Goal: Find specific page/section: Find specific page/section

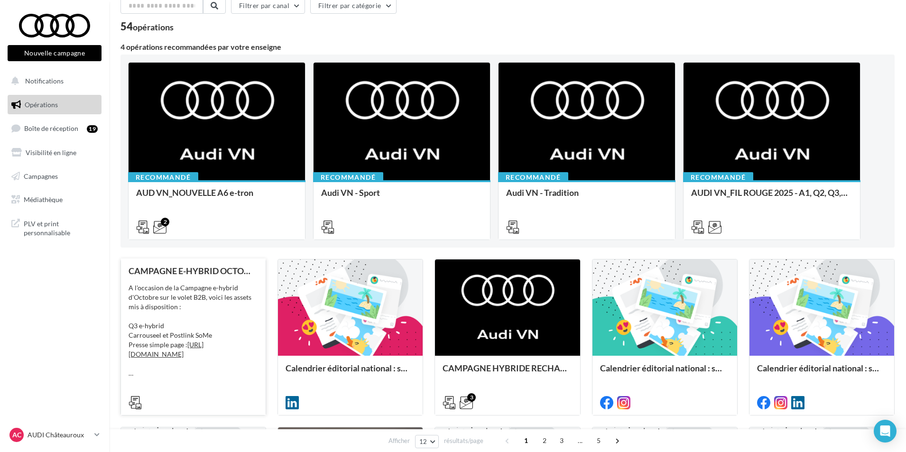
scroll to position [47, 0]
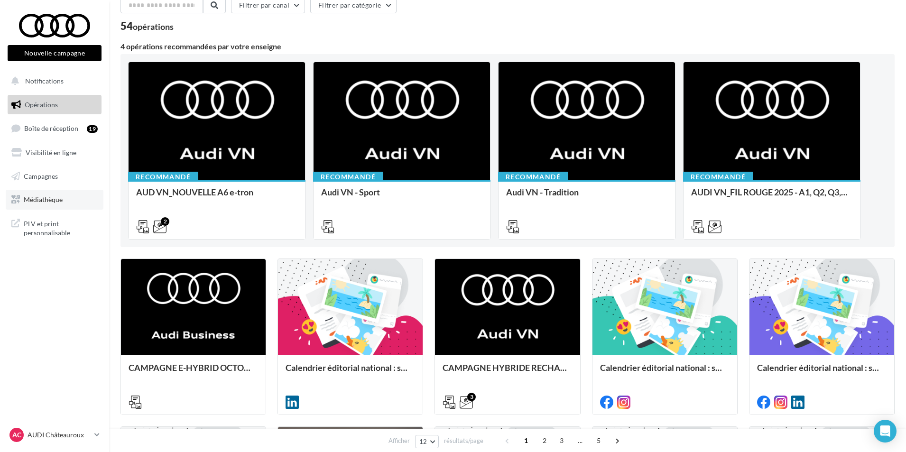
click at [67, 196] on link "Médiathèque" at bounding box center [55, 200] width 98 height 20
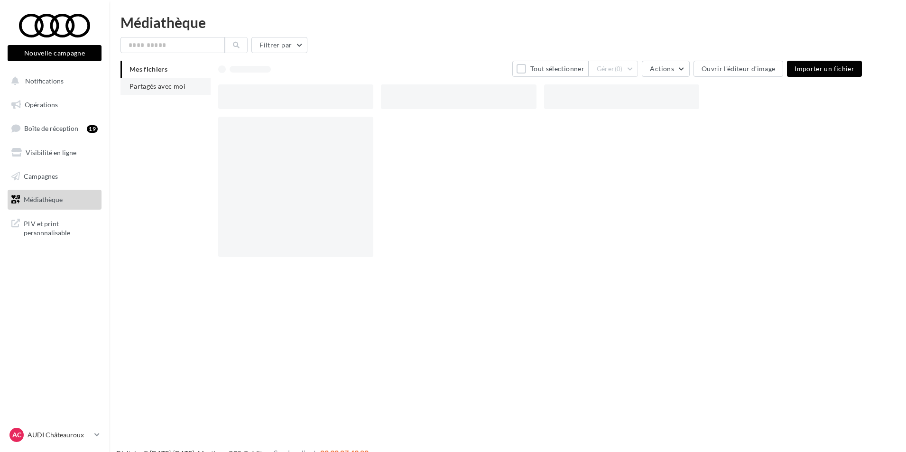
click at [158, 86] on span "Partagés avec moi" at bounding box center [158, 86] width 56 height 8
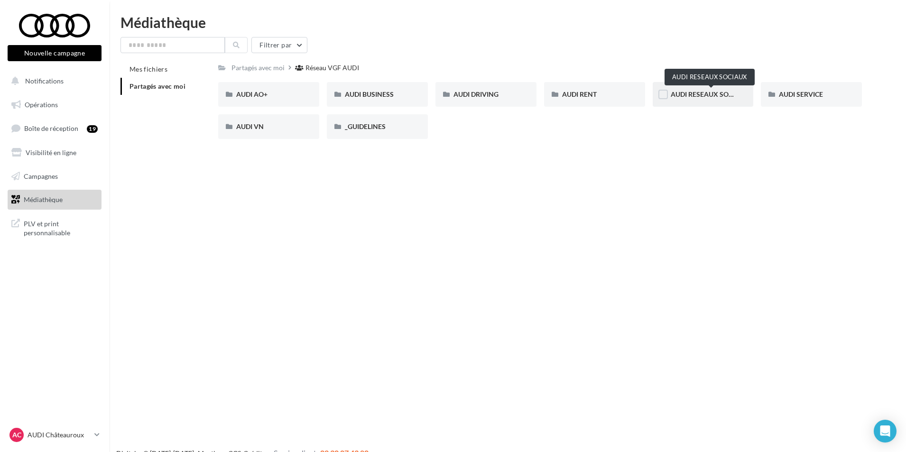
click at [711, 98] on span "AUDI RESEAUX SOCIAUX" at bounding box center [710, 94] width 78 height 8
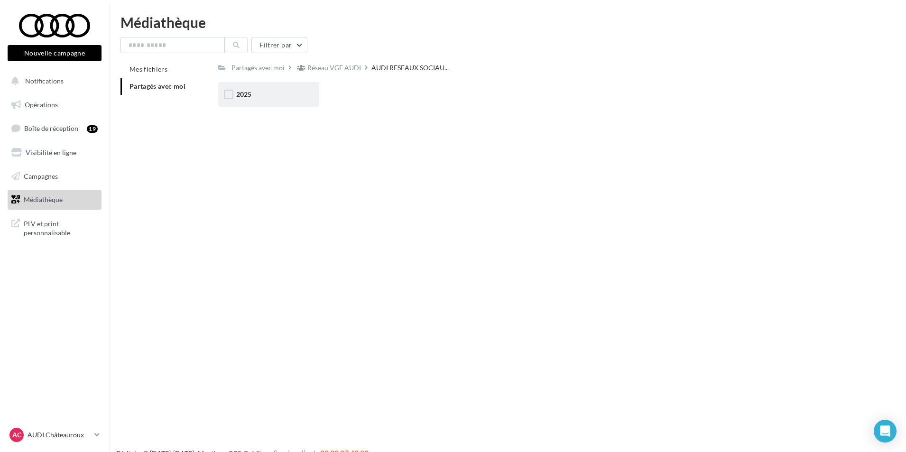
click at [271, 102] on div "2025" at bounding box center [268, 94] width 101 height 25
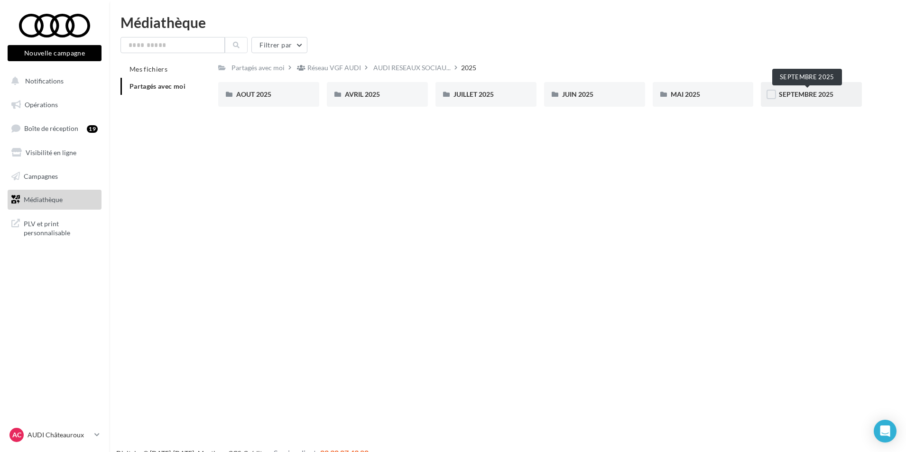
click at [796, 92] on span "SEPTEMBRE 2025" at bounding box center [806, 94] width 55 height 8
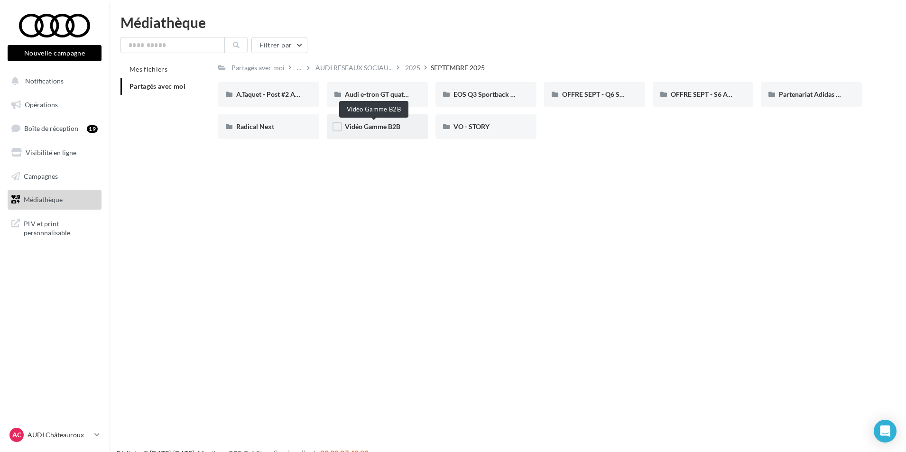
click at [389, 126] on span "Vidéo Gamme B2B" at bounding box center [373, 126] width 56 height 8
click at [273, 130] on span "Radical Next" at bounding box center [255, 126] width 38 height 8
click at [823, 98] on span "Partenariat Adidas x Audi F1" at bounding box center [821, 94] width 85 height 8
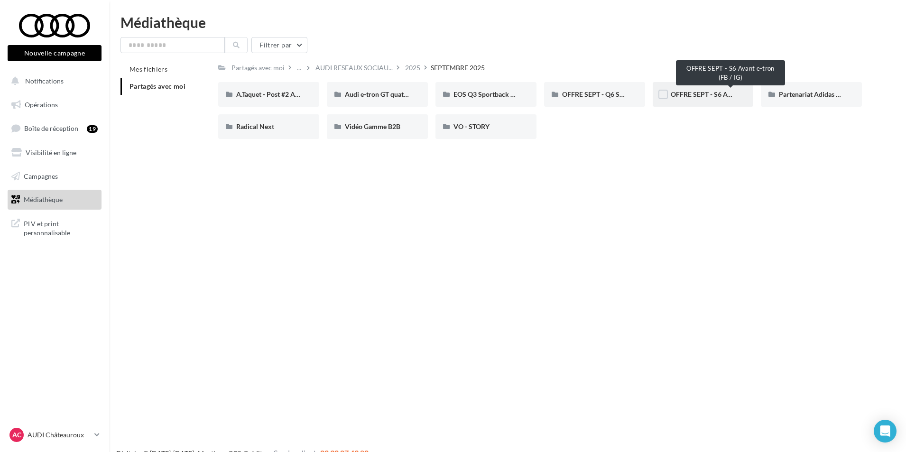
click at [710, 96] on span "OFFRE SEPT - S6 Avant e-tron (FB / IG)" at bounding box center [728, 94] width 114 height 8
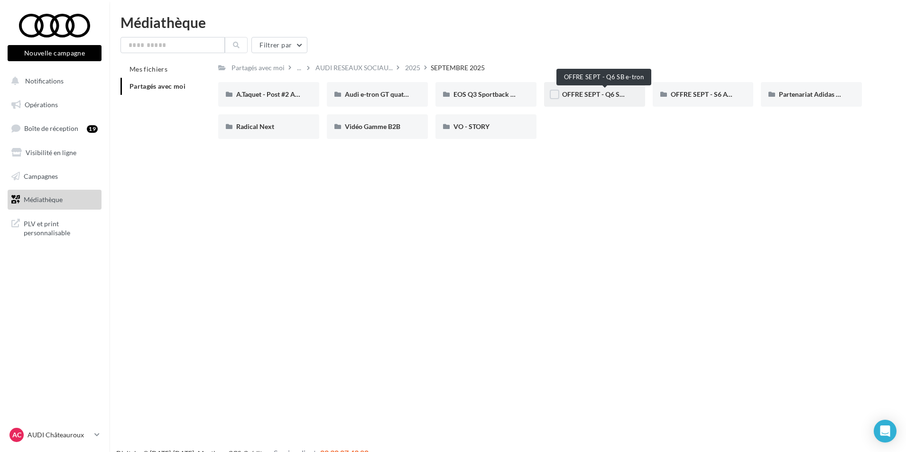
click at [620, 97] on span "OFFRE SEPT - Q6 SB e-tron" at bounding box center [603, 94] width 82 height 8
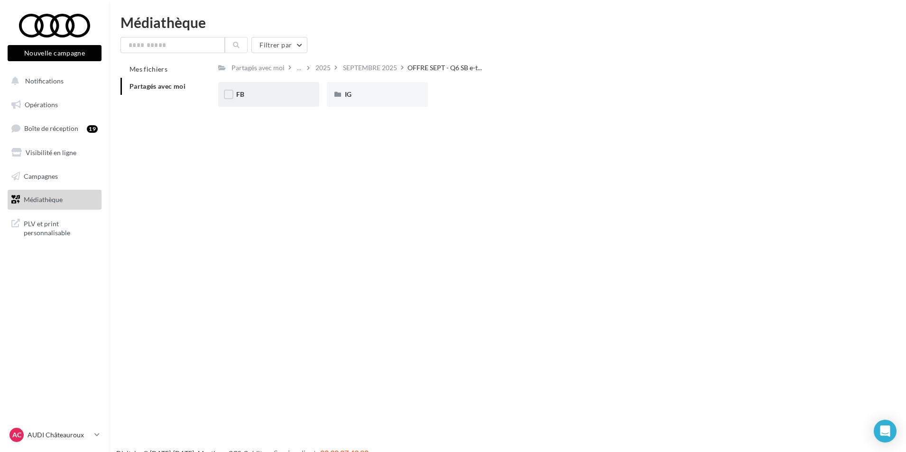
click at [290, 102] on div "FB" at bounding box center [268, 94] width 101 height 25
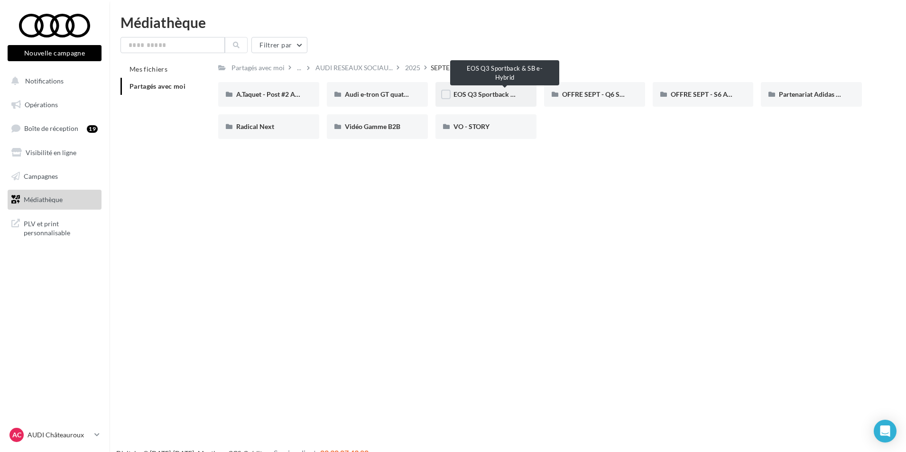
click at [466, 93] on span "EOS Q3 Sportback & SB e-Hybrid" at bounding box center [503, 94] width 99 height 8
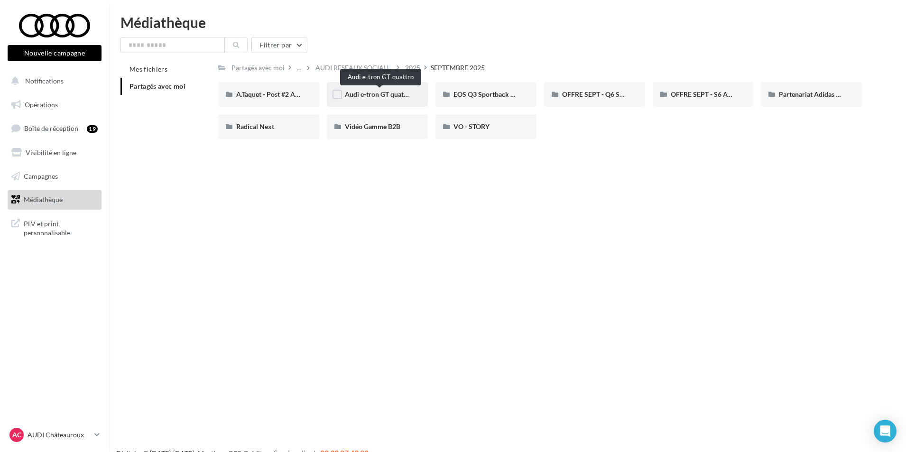
click at [392, 96] on span "Audi e-tron GT quattro" at bounding box center [379, 94] width 68 height 8
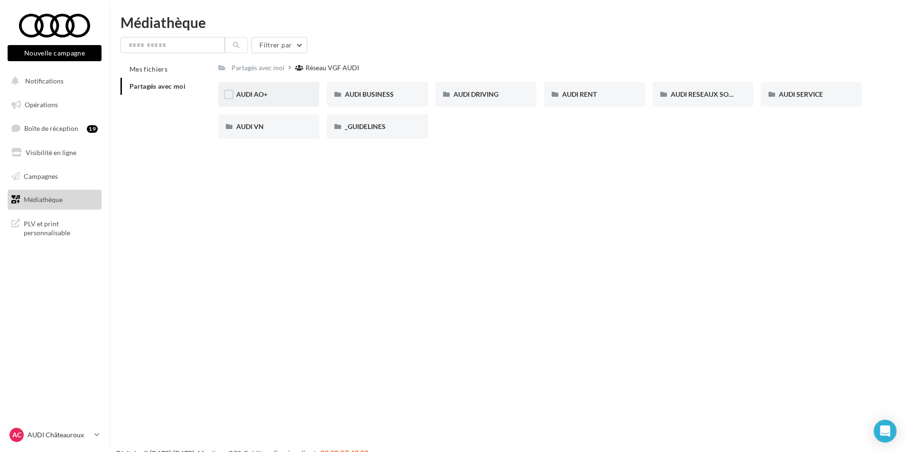
click at [271, 94] on div "AUDI AO+" at bounding box center [268, 94] width 65 height 9
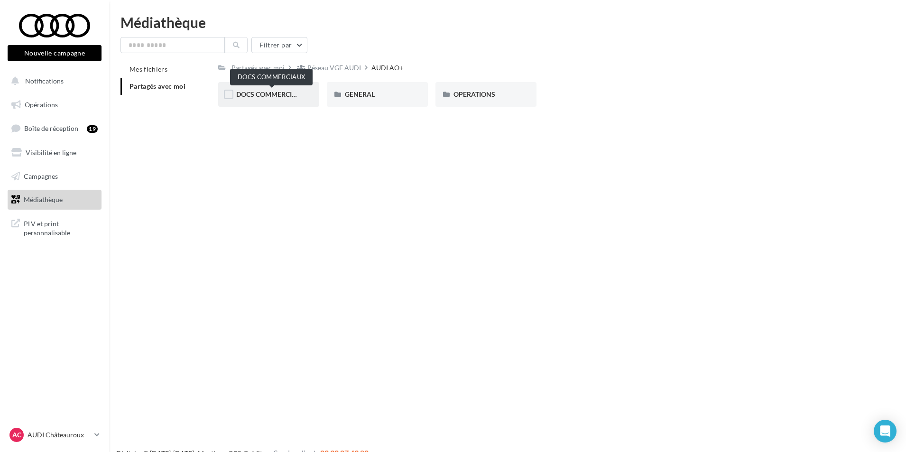
click at [279, 90] on span "DOCS COMMERCIAUX" at bounding box center [271, 94] width 70 height 8
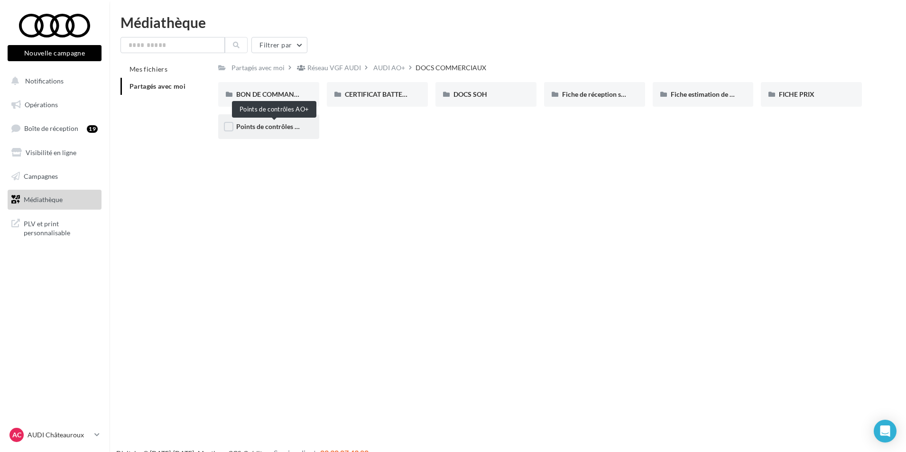
click at [272, 125] on span "Points de contrôles AO+" at bounding box center [272, 126] width 72 height 8
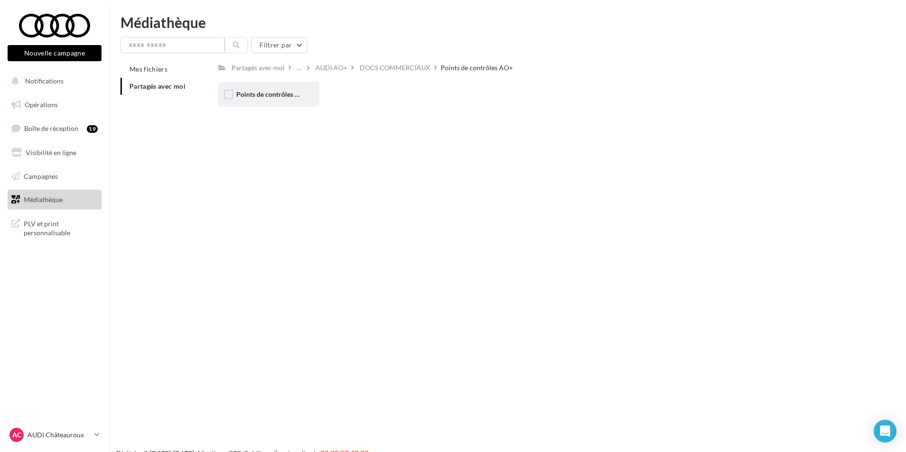
click at [279, 88] on div "Points de contrôles AO+" at bounding box center [268, 94] width 101 height 25
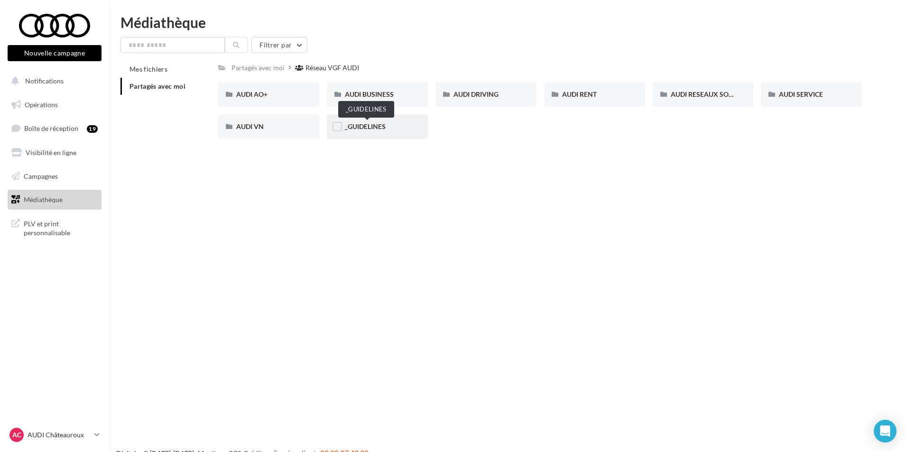
click at [371, 127] on span "_GUIDELINES" at bounding box center [365, 126] width 41 height 8
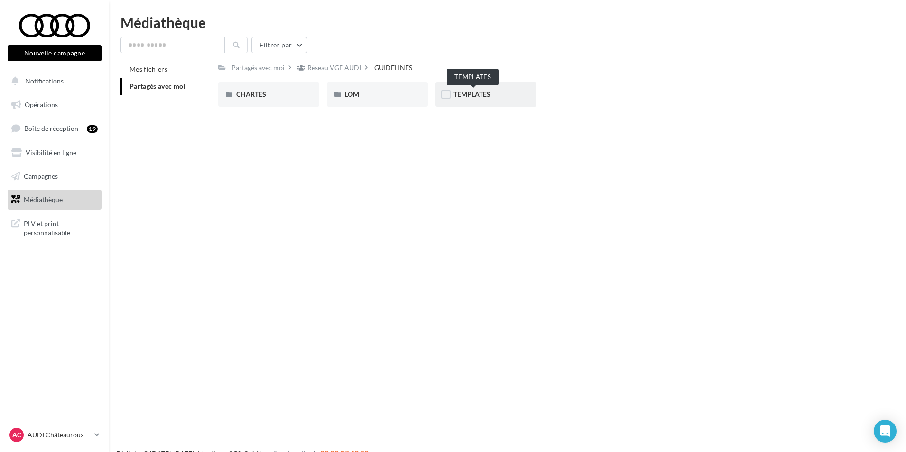
click at [482, 97] on span "TEMPLATES" at bounding box center [472, 94] width 37 height 8
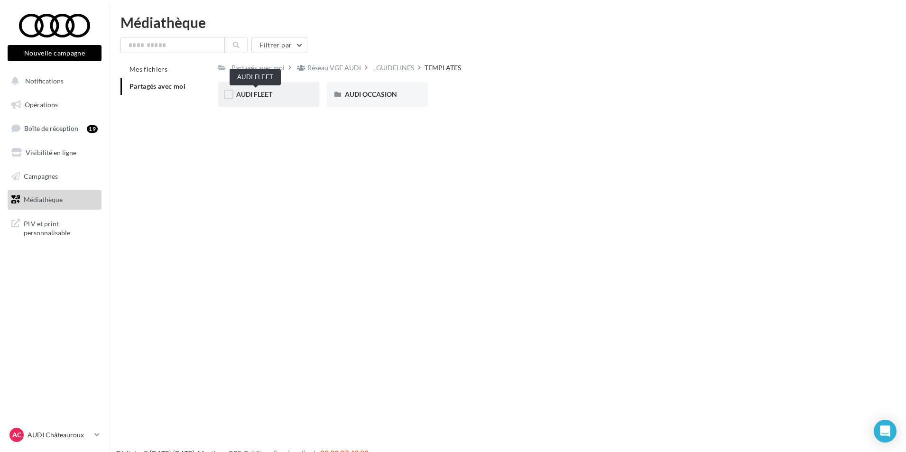
click at [272, 92] on span "AUDI FLEET" at bounding box center [254, 94] width 36 height 8
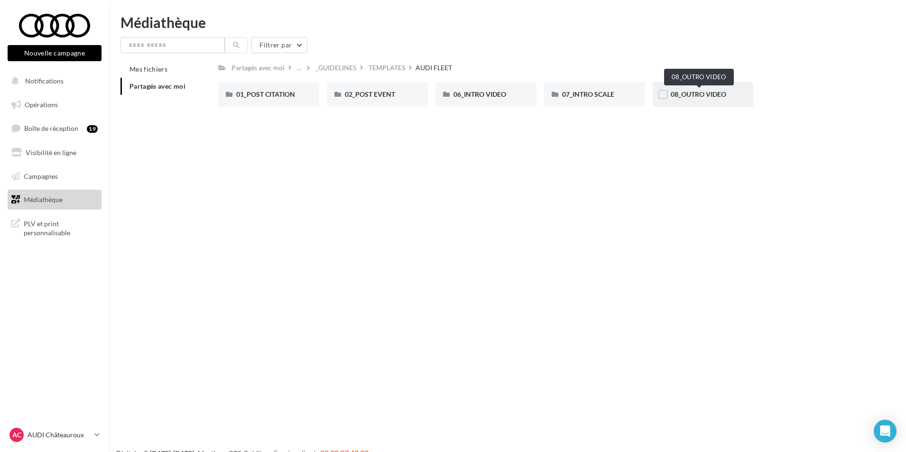
click at [703, 96] on span "08_OUTRO VIDEO" at bounding box center [699, 94] width 56 height 8
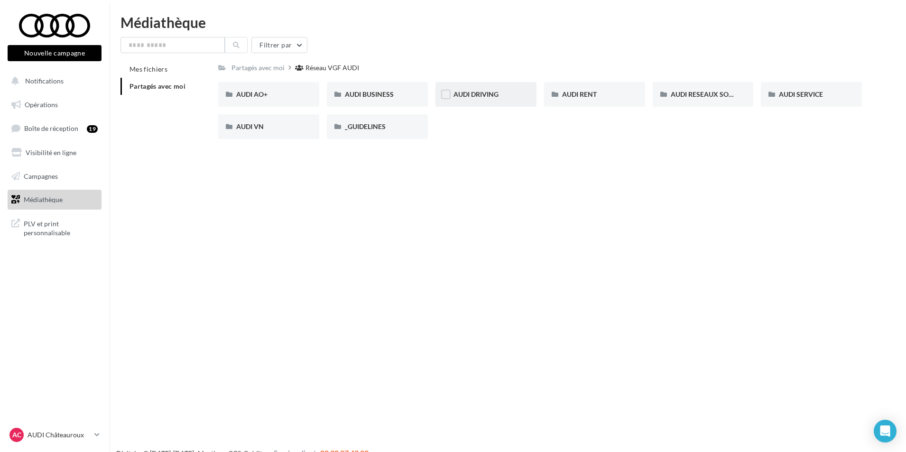
click at [489, 99] on div "AUDI DRIVING" at bounding box center [486, 94] width 65 height 9
click at [831, 93] on div "AUDI SERVICE" at bounding box center [811, 94] width 65 height 9
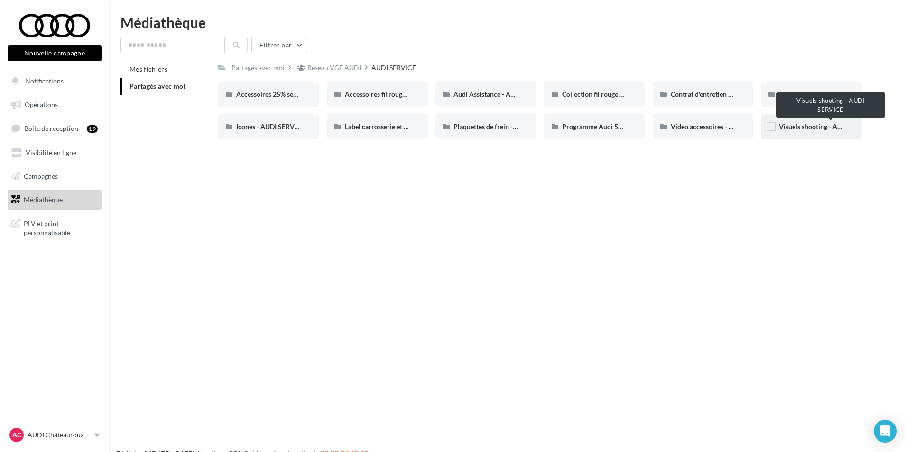
click at [822, 126] on span "Visuels shooting - AUDI SERVICE" at bounding box center [828, 126] width 98 height 8
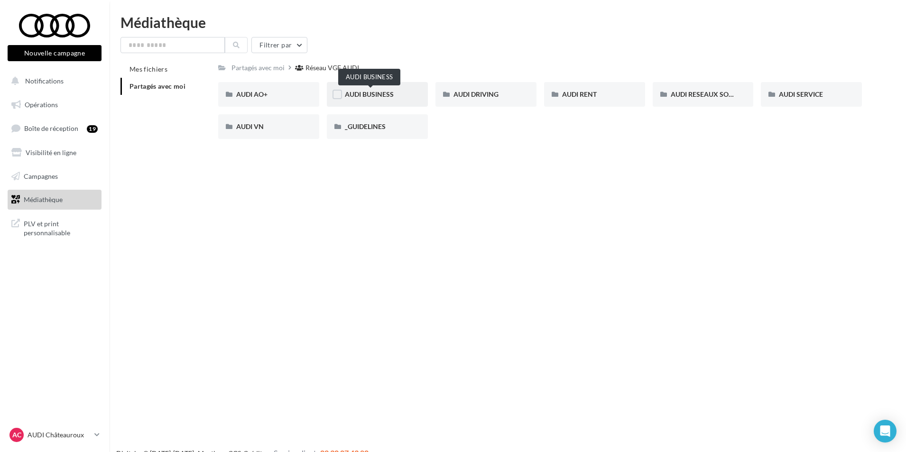
click at [384, 91] on span "AUDI BUSINESS" at bounding box center [369, 94] width 49 height 8
click at [73, 83] on button "Notifications" at bounding box center [53, 81] width 94 height 20
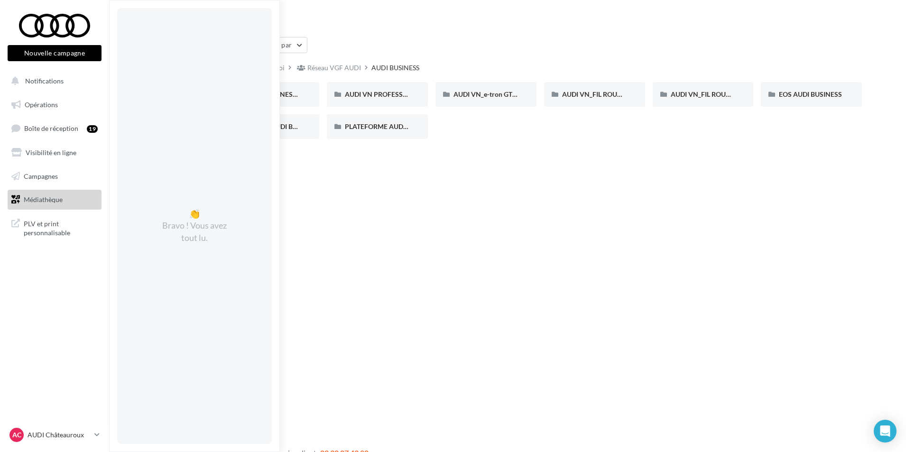
click at [367, 228] on div "Nouvelle campagne Nouvelle campagne Notifications 👏 Bravo ! Vous avez tout lu. …" at bounding box center [453, 241] width 906 height 452
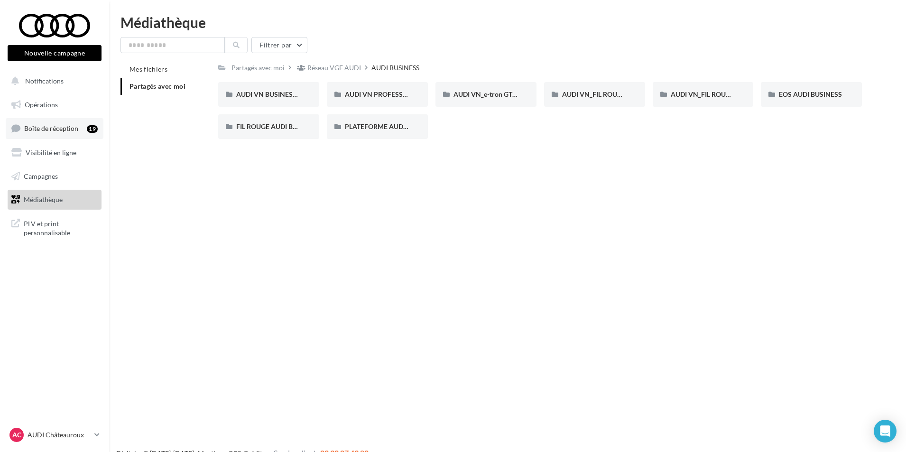
click at [66, 129] on span "Boîte de réception" at bounding box center [51, 128] width 54 height 8
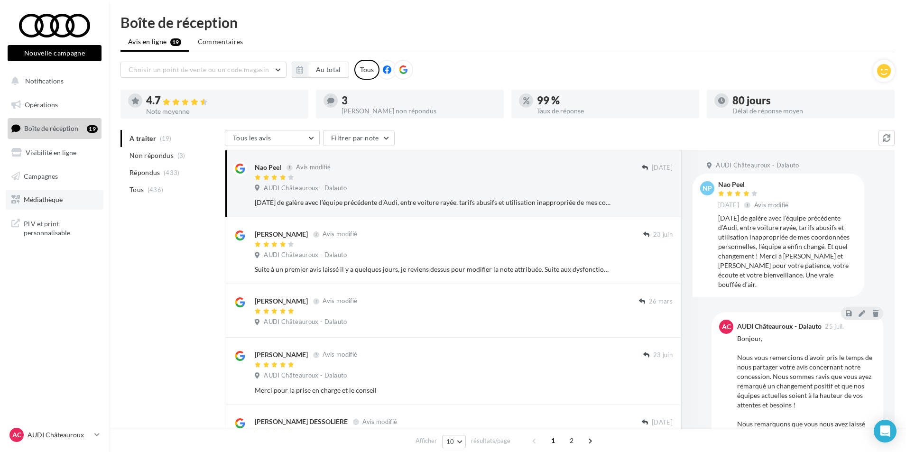
click at [49, 205] on link "Médiathèque" at bounding box center [55, 200] width 98 height 20
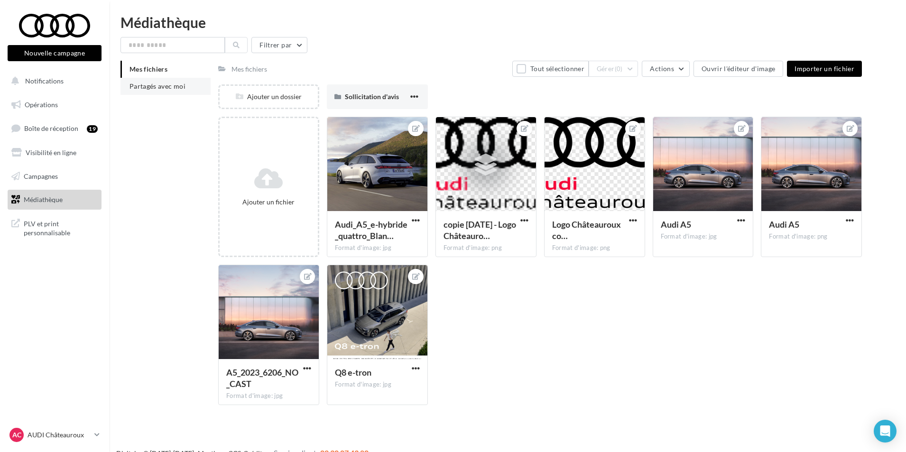
click at [142, 88] on span "Partagés avec moi" at bounding box center [158, 86] width 56 height 8
